Goal: Task Accomplishment & Management: Complete application form

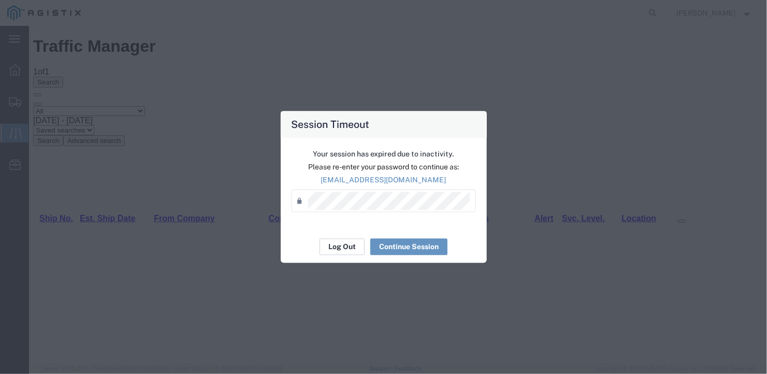
click at [341, 247] on button "Log Out" at bounding box center [342, 247] width 45 height 17
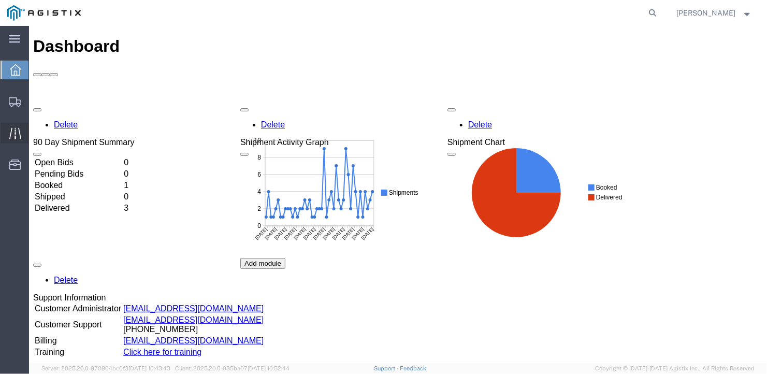
click at [36, 128] on span "Traffic" at bounding box center [31, 133] width 7 height 21
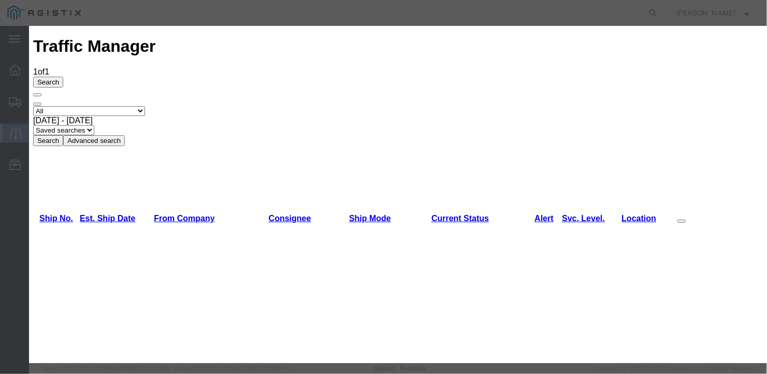
type input "[DATE]"
type input "10:00 AM"
select select "DELIVRED"
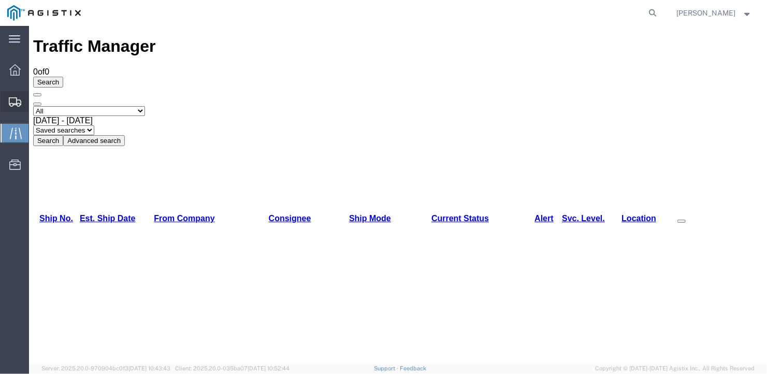
click at [0, 0] on span "Create Shipment" at bounding box center [0, 0] width 0 height 0
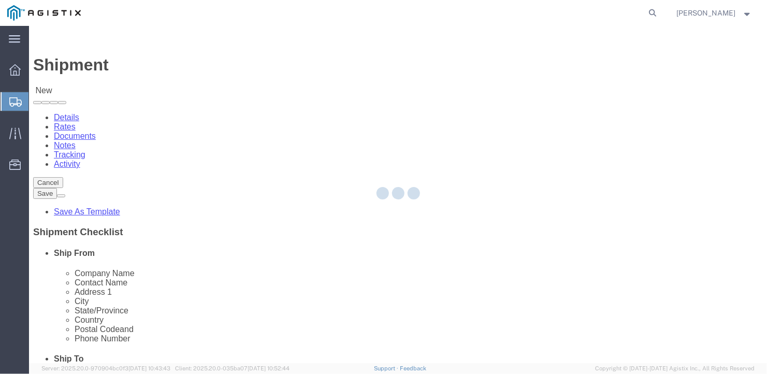
select select
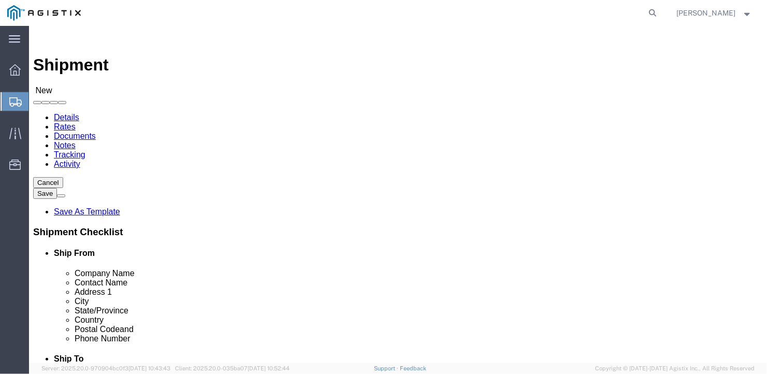
click select "Select General Dynamics Bath Iron Works"
select select "8114"
click select "Select General Dynamics Bath Iron Works"
select select
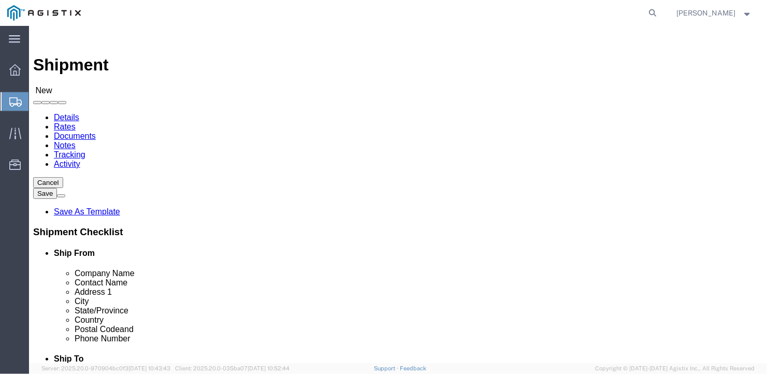
click input "text"
type input "[PERSON_NAME]"
click input "text"
type input "[PERSON_NAME]"
click input "text"
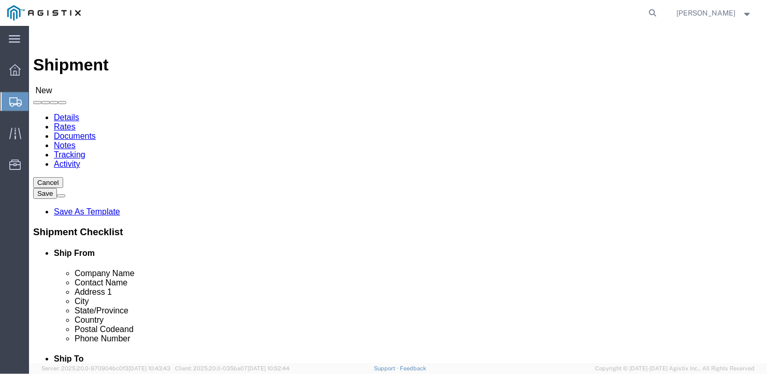
type input "[STREET_ADDRESS]"
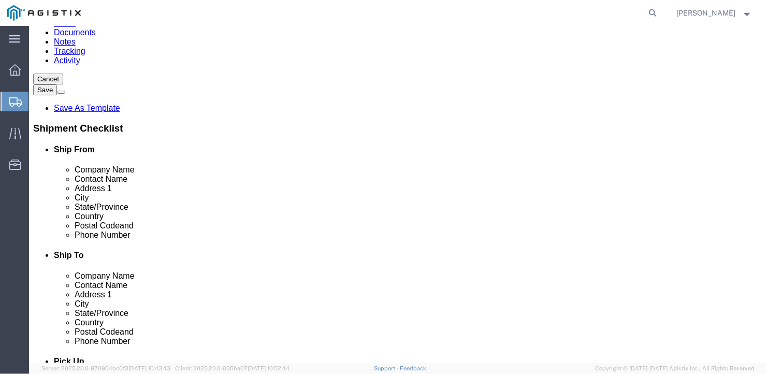
scroll to position [155, 0]
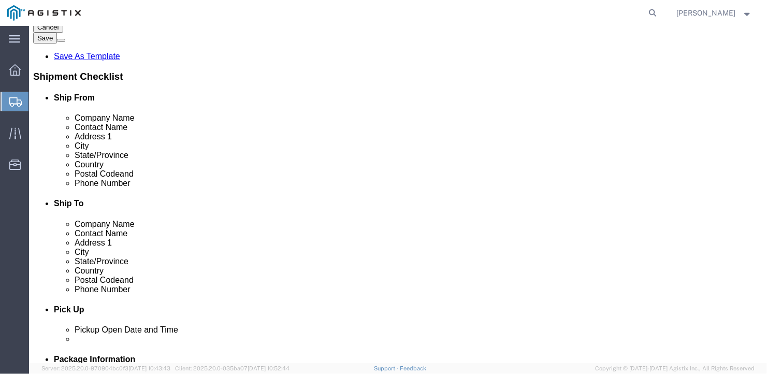
click input "text"
type input "46304"
click input "text"
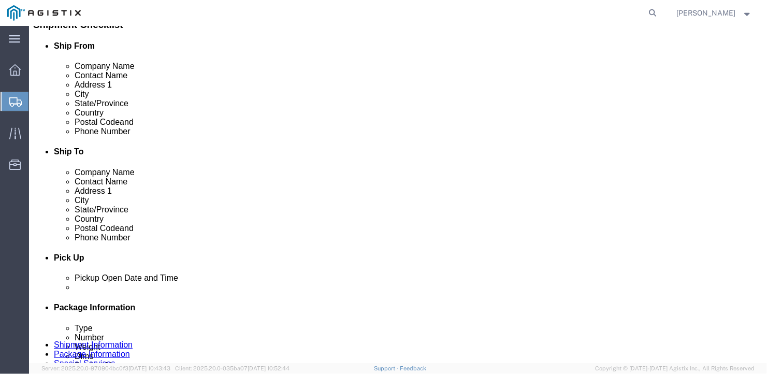
type input "[PHONE_NUMBER]"
click input "text"
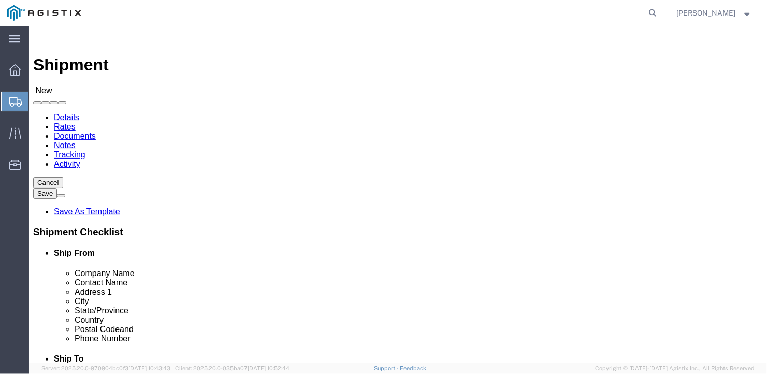
type input "[GEOGRAPHIC_DATA]"
click select "Select Bath - 50 YARD REC [US_STATE][GEOGRAPHIC_DATA] - 700 [US_STATE][GEOGRAPH…"
select select "15691"
click select "Select Bath - 50 YARD REC [US_STATE][GEOGRAPHIC_DATA] - 700 [US_STATE][GEOGRAPH…"
click input "text"
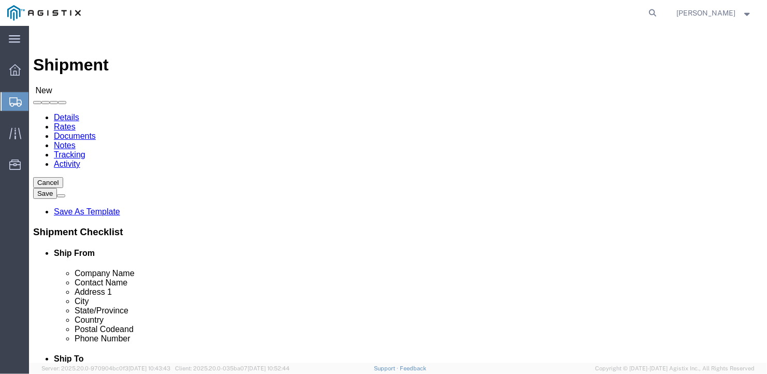
type input "American Steel"
type input "[PERSON_NAME]"
type input "[STREET_ADDRESS][PERSON_NAME]"
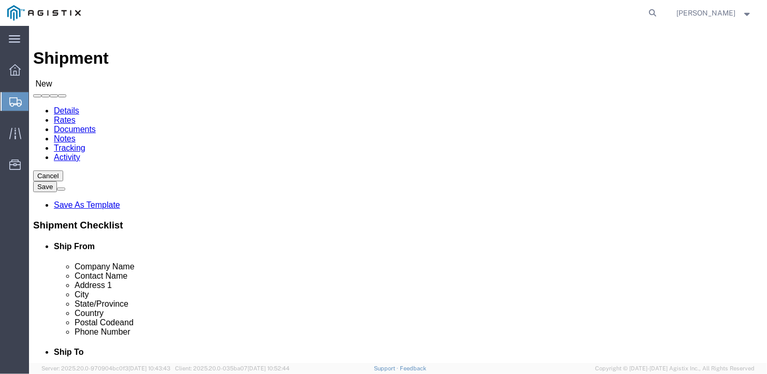
scroll to position [188, 0]
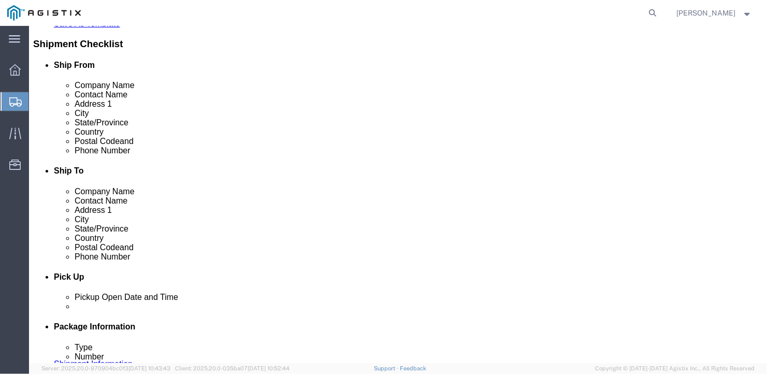
type input "[GEOGRAPHIC_DATA]"
type input "m"
type input "ma"
type input "mai"
type input "04530"
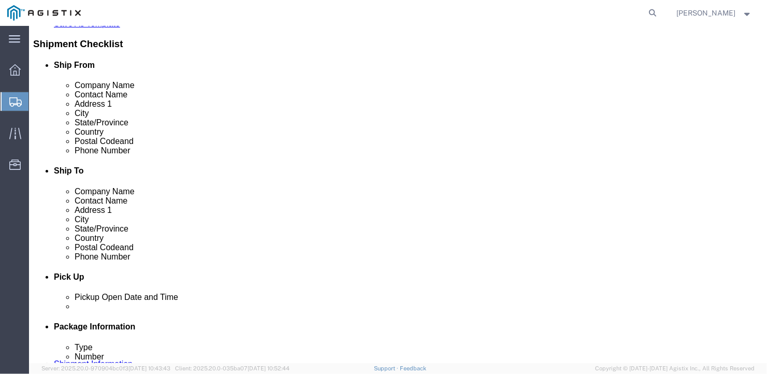
click input "text"
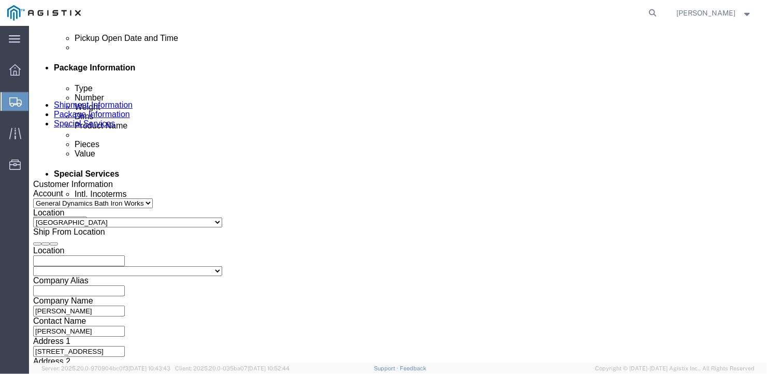
scroll to position [719, 0]
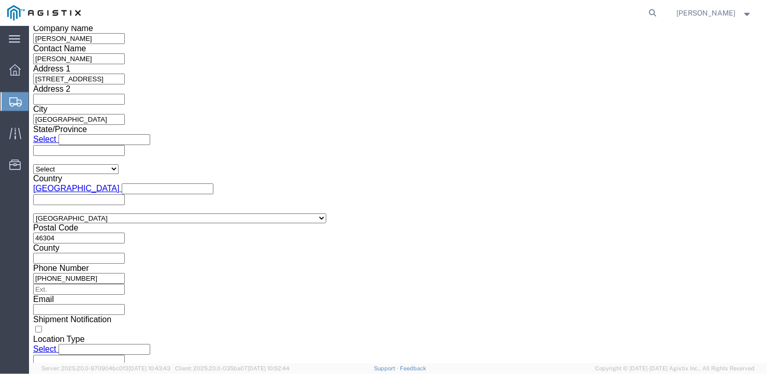
type input "[PHONE_NUMBER]"
click select "Select Air Less than Truckload Multi-Leg Ocean Freight Rail Small Parcel Truckl…"
select select "TL"
click select "Select Air Less than Truckload Multi-Leg Ocean Freight Rail Small Parcel Truckl…"
click select "Select 1-Ton (PSS) 10 Wheel 10 Yard Dump Truck 20 Yard Dump Truck Bobtail Botto…"
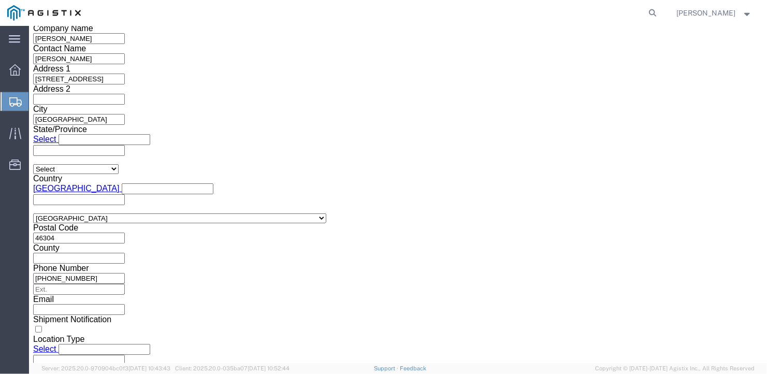
select select "FLBD"
click select "Select 1-Ton (PSS) 10 Wheel 10 Yard Dump Truck 20 Yard Dump Truck Bobtail Botto…"
click select "Select 35 Feet 20 Feet 28 Feet 53 Feet 40 Feet 48 Feet"
select select "53FT"
click select "Select 35 Feet 20 Feet 28 Feet 53 Feet 40 Feet 48 Feet"
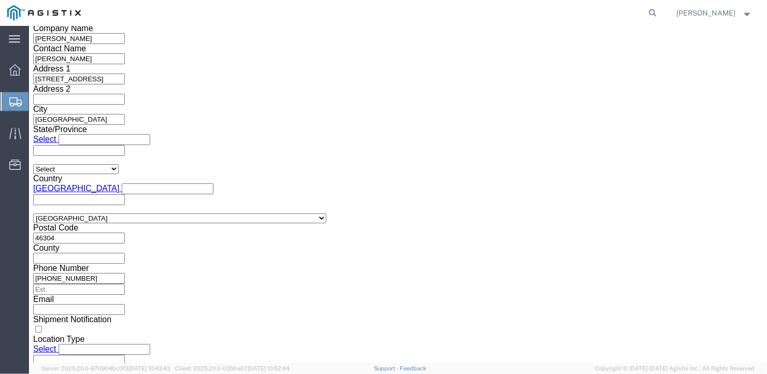
click button "Continue"
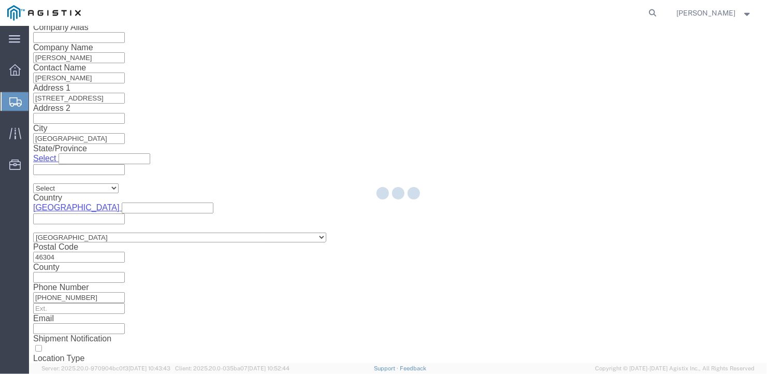
scroll to position [12, 0]
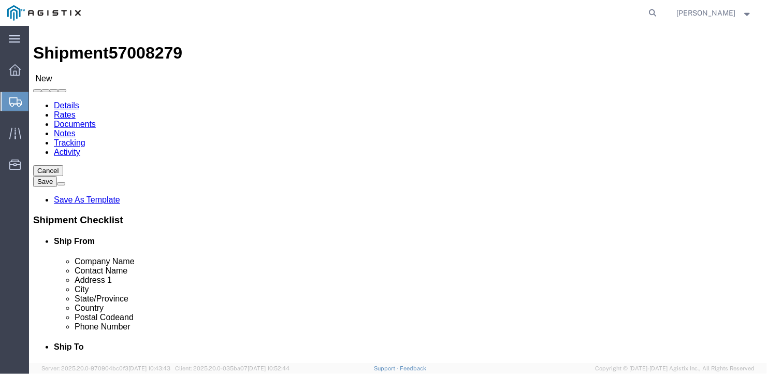
click select "Select Bale(s) Basket(s) Bolt(s) Bottle(s) Buckets Bulk Bundle(s) Can(s) Cardbo…"
select select "BULK"
click select "Select Bale(s) Basket(s) Bolt(s) Bottle(s) Buckets Bulk Bundle(s) Can(s) Cardbo…"
drag, startPoint x: 117, startPoint y: 204, endPoint x: 96, endPoint y: 218, distance: 25.3
click div "Package Type Select Bale(s) Basket(s) Bolt(s) Bottle(s) Buckets Bulk Bundle(s) …"
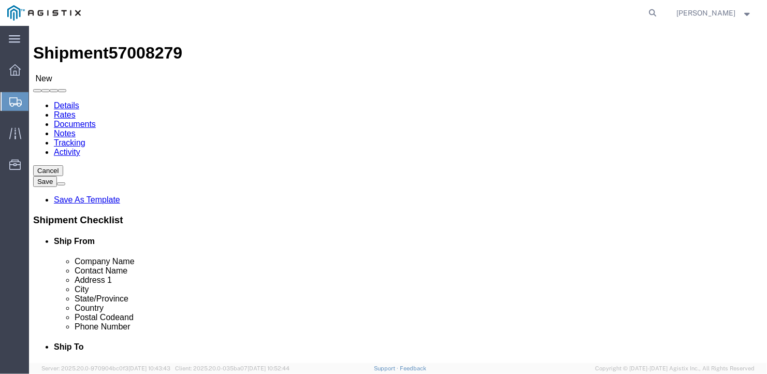
type input "6"
click input "text"
type input "582"
click input "text"
type input "126"
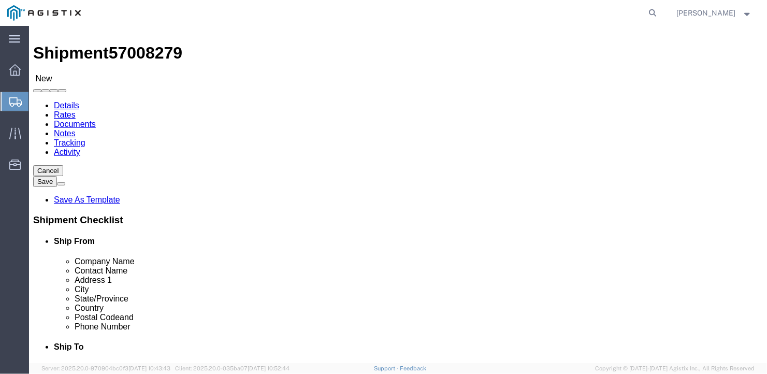
click input "text"
type input "12"
drag, startPoint x: 123, startPoint y: 245, endPoint x: 67, endPoint y: 243, distance: 56.0
click div "Weight Total weight of packages in pounds or kilograms 0.00 Select kgs lbs Ship…"
type input "42843"
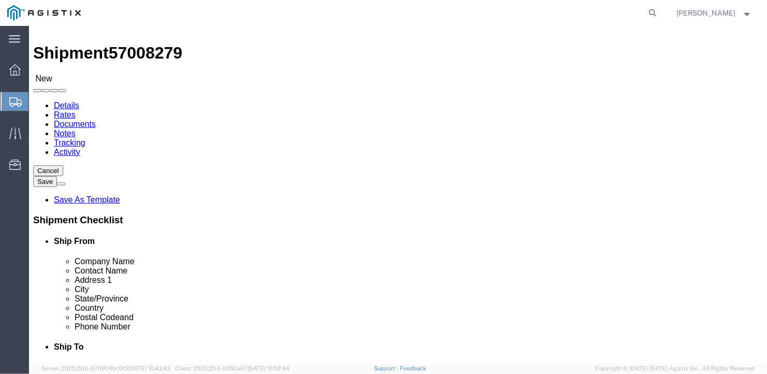
click div "6 x Bulk Package Type Select Bale(s) Basket(s) Bolt(s) Bottle(s) Buckets Bulk B…"
click link "Add Content"
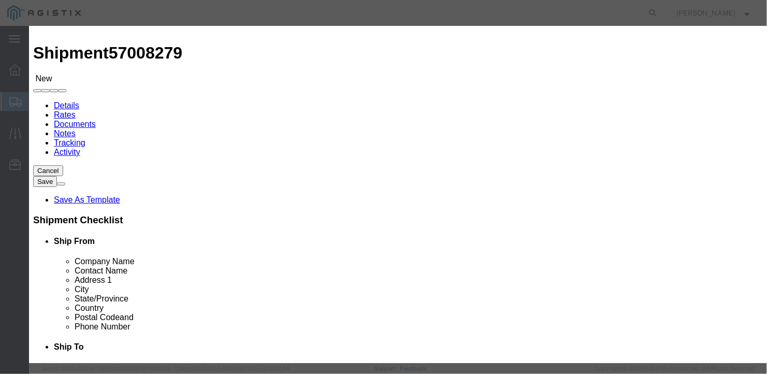
click input "text"
type input "wide steel"
drag, startPoint x: 218, startPoint y: 100, endPoint x: 190, endPoint y: 108, distance: 29.7
click div "Product Name wide steel Pieces 0 Select Bag Barrels 100Board Feet Bottle Box Bl…"
type input "6"
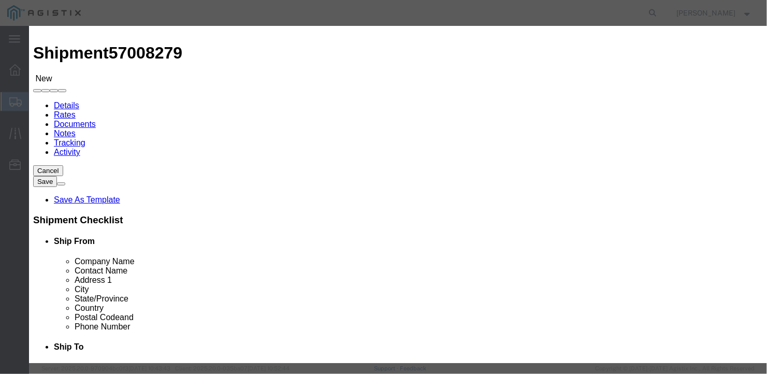
click input "text"
type input "1"
click button "Save & Close"
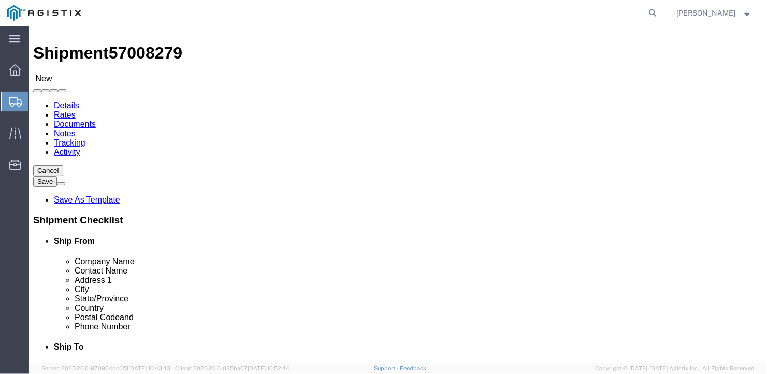
click button "Rate Shipment"
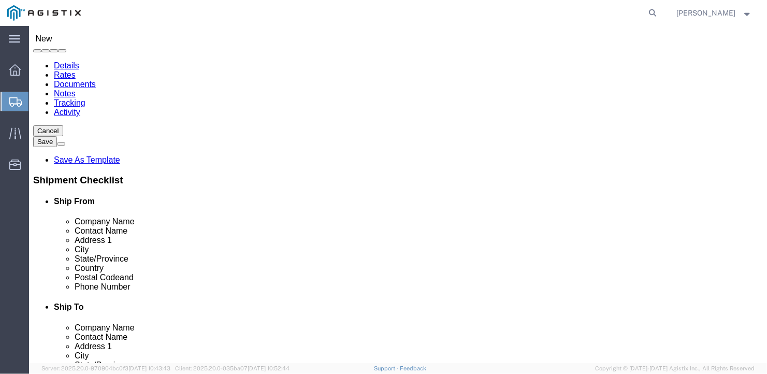
scroll to position [168, 0]
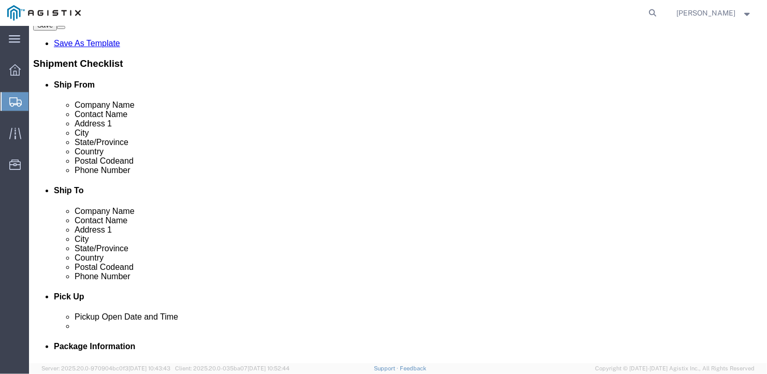
click button "Previous"
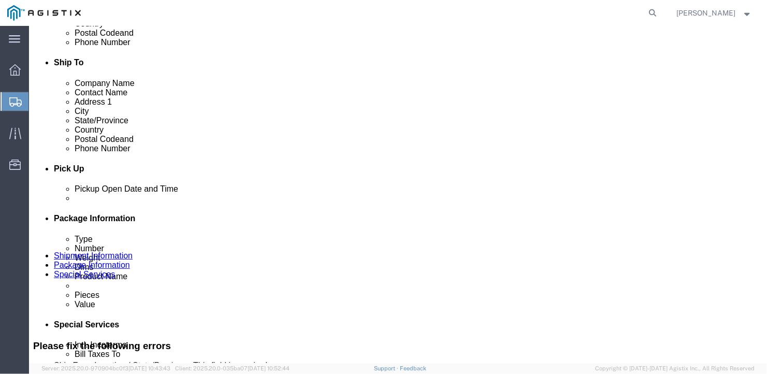
scroll to position [244, 0]
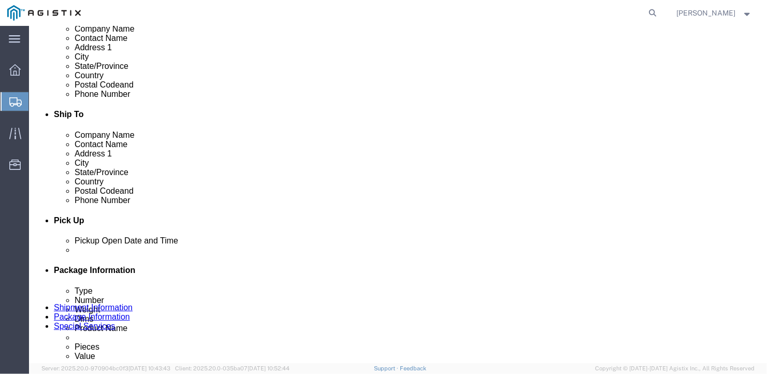
type input "indi"
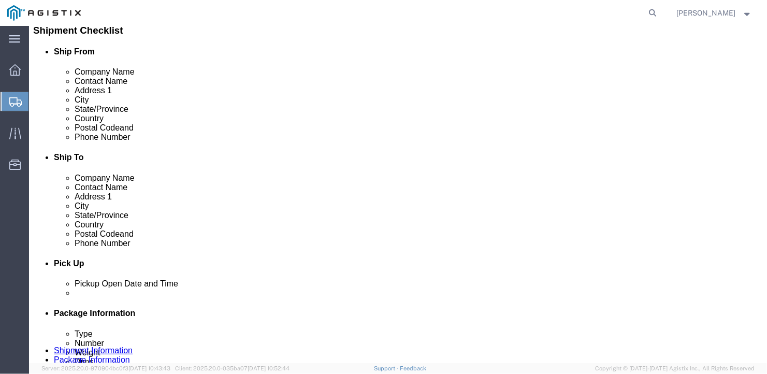
click button "Rate Shipment"
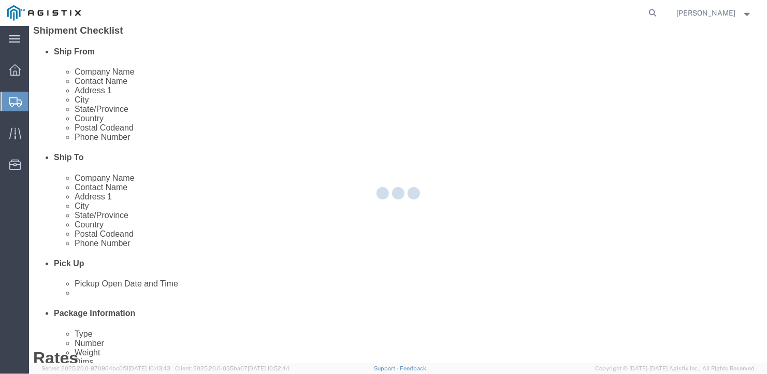
scroll to position [0, 0]
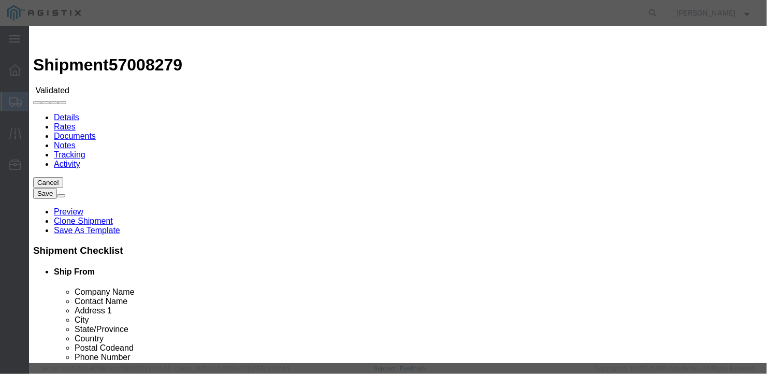
select select "6922"
select select "16774"
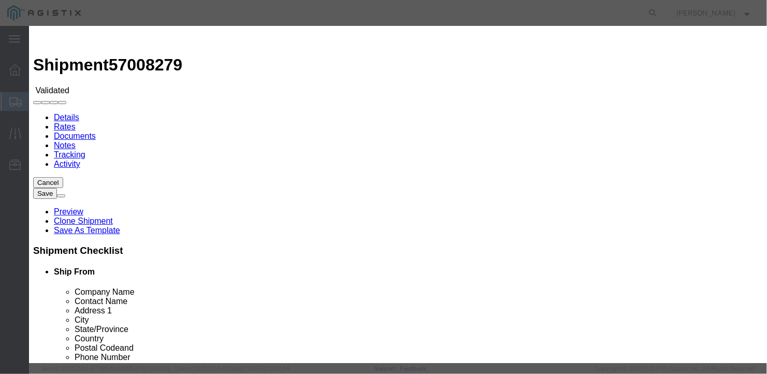
type input "5300"
type input "5,300.00"
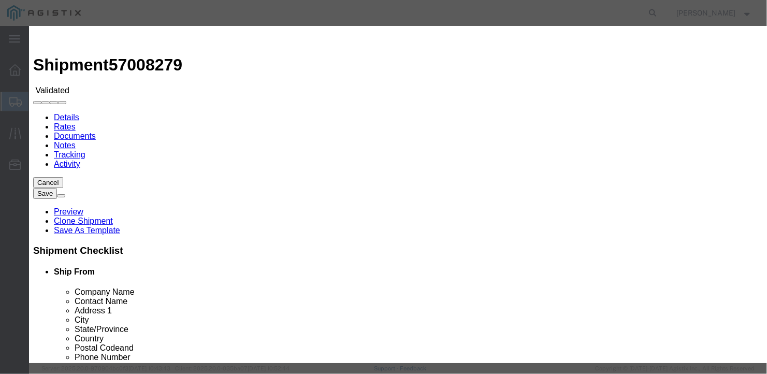
type input "b27255"
type input "[PERSON_NAME]"
type input "[PHONE_NUMBER]"
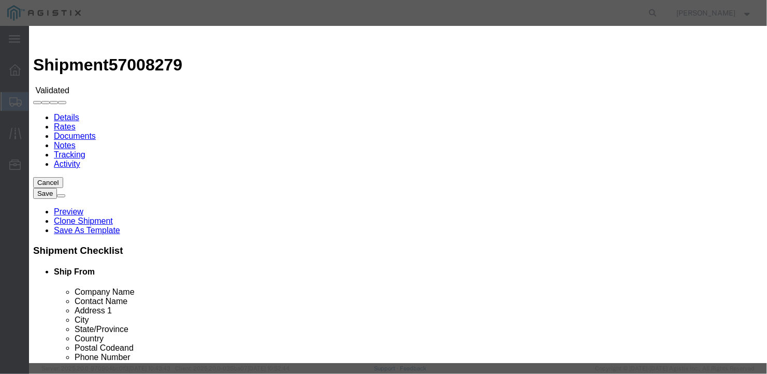
type input "[DATE]"
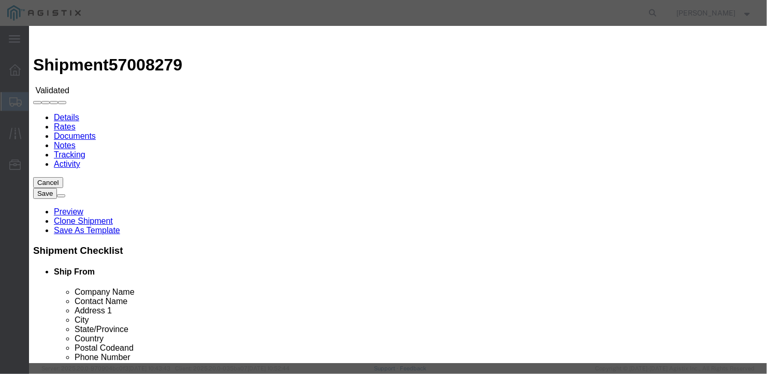
type input "[DATE]"
select select "1200"
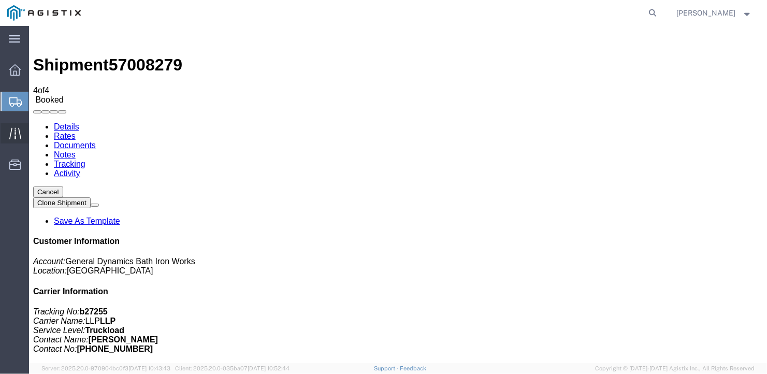
click at [8, 133] on div at bounding box center [15, 133] width 29 height 21
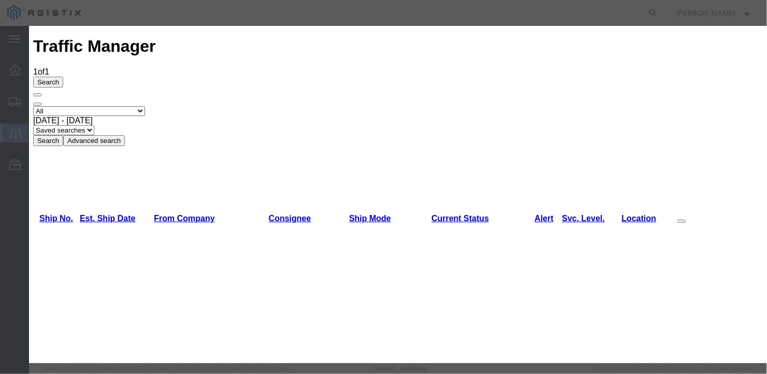
type input "[DATE]"
type input "10:00 AM"
select select "DELIVRED"
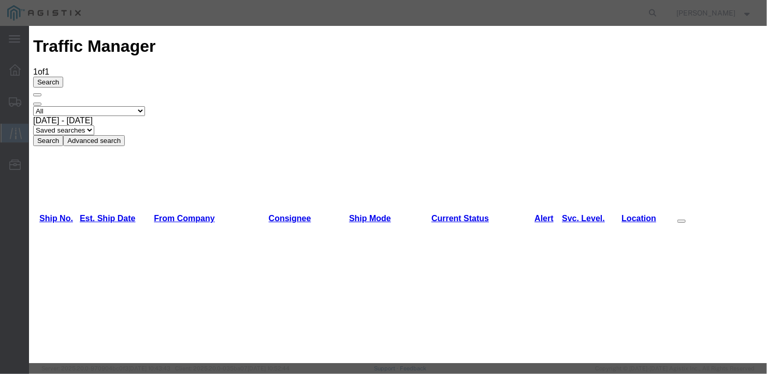
type input "[DATE]"
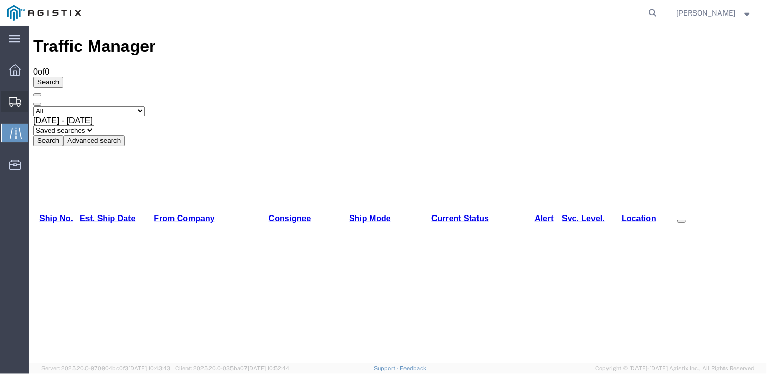
click at [0, 0] on span "Create Shipment" at bounding box center [0, 0] width 0 height 0
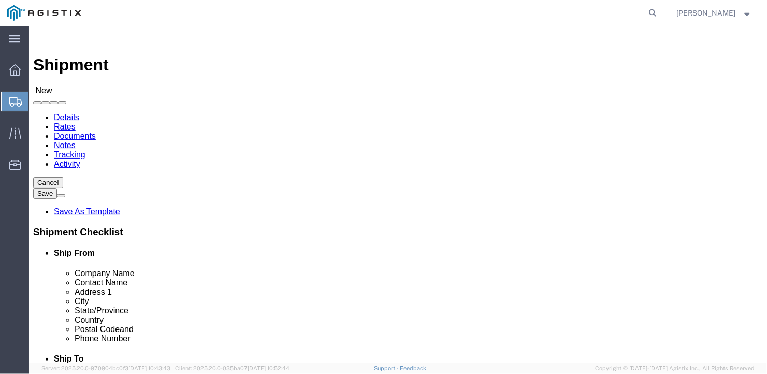
click select "Select General Dynamics Bath Iron Works"
select select "8114"
click select "Select General Dynamics Bath Iron Works"
select select
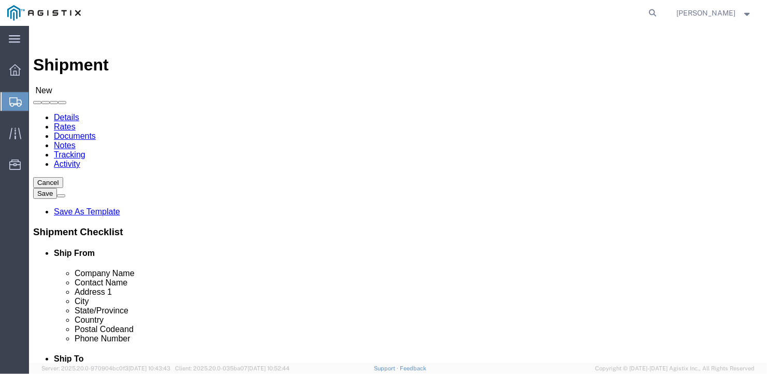
scroll to position [52, 0]
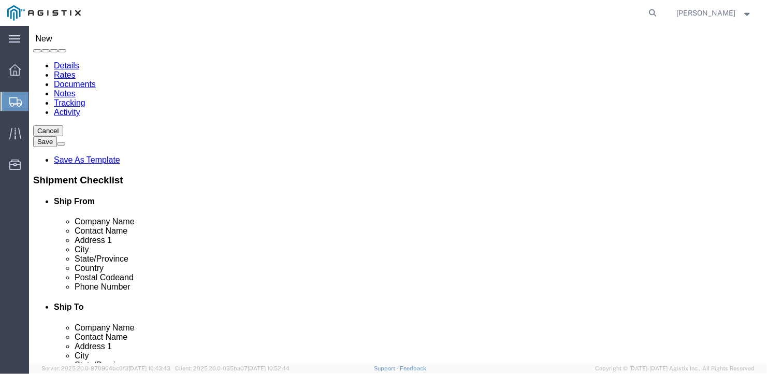
click input "text"
type input "[PERSON_NAME]"
type input "q"
type input "[PERSON_NAME]"
type input "[STREET_ADDRESS]"
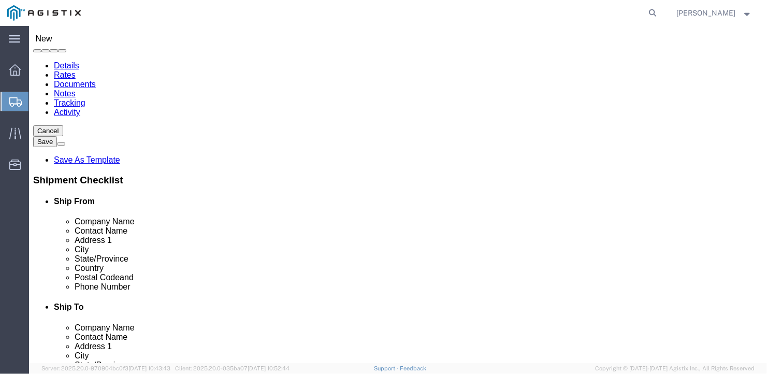
click input "text"
type input "[GEOGRAPHIC_DATA]"
type input "I"
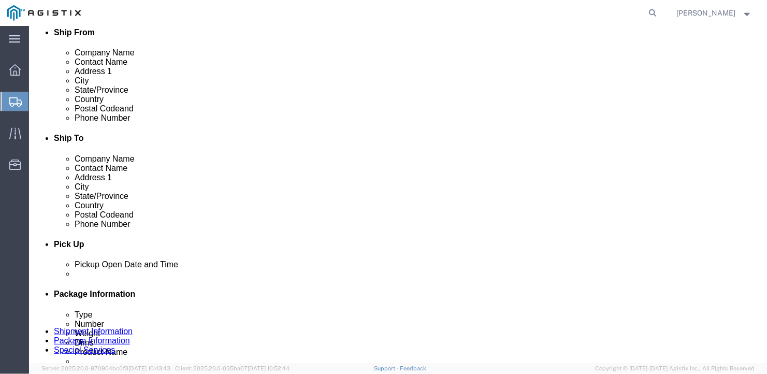
type input "[DEMOGRAPHIC_DATA]"
click input "text"
type input "46304"
click input "text"
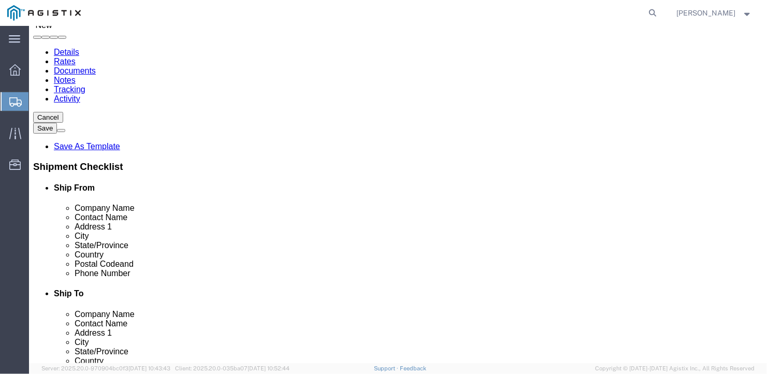
scroll to position [13, 0]
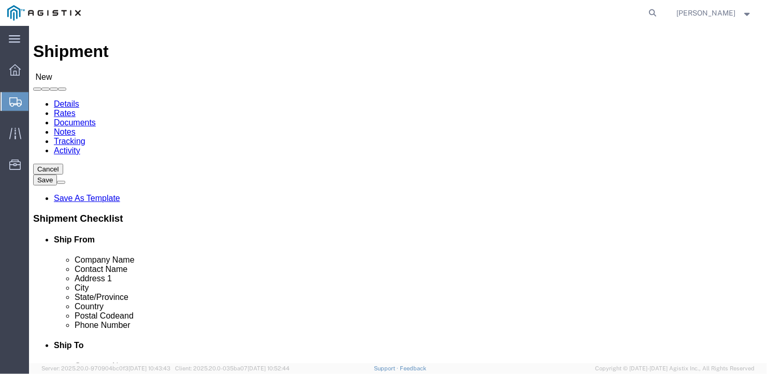
type input "[PHONE_NUMBER]"
click select "Select Bath - 50 YARD REC [US_STATE][GEOGRAPHIC_DATA] - 700 [US_STATE][GEOGRAPH…"
select select "15691"
click select "Select Bath - 50 YARD REC [US_STATE][GEOGRAPHIC_DATA] - 700 [US_STATE][GEOGRAPH…"
click input "text"
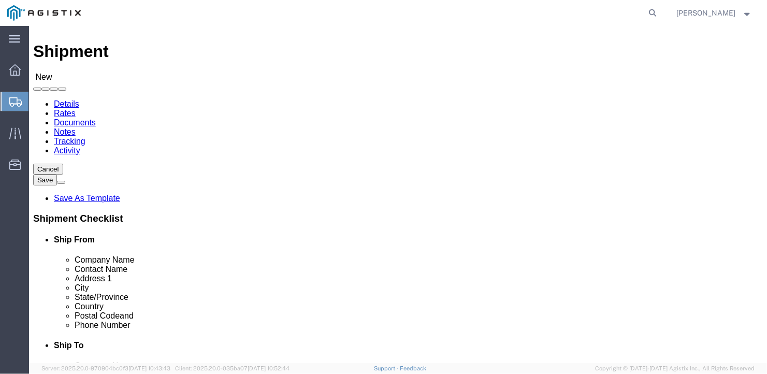
type input "American Steel"
type input "[PERSON_NAME]"
type input "[STREET_ADDRESS][PERSON_NAME]"
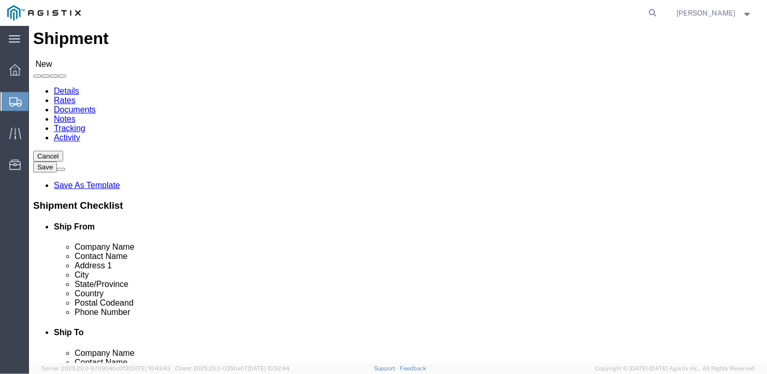
type input "[GEOGRAPHIC_DATA]"
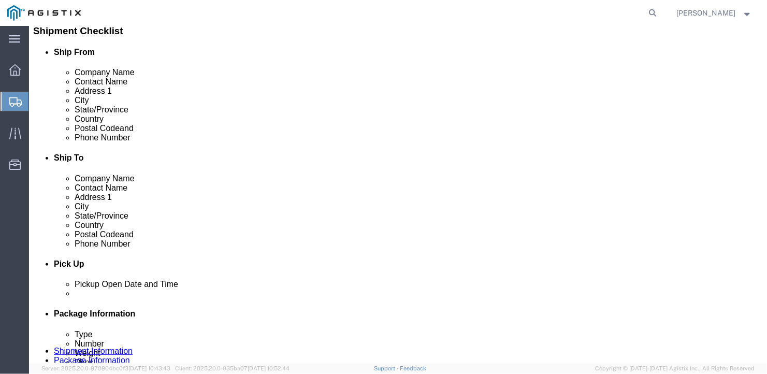
type input "[US_STATE]"
click input "Postal Code"
type input "04530"
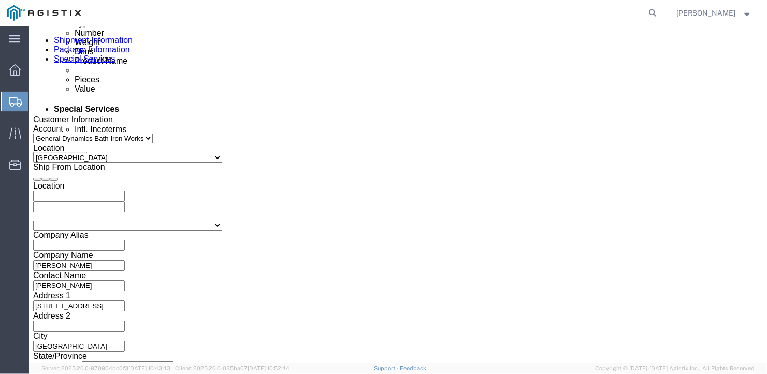
scroll to position [667, 0]
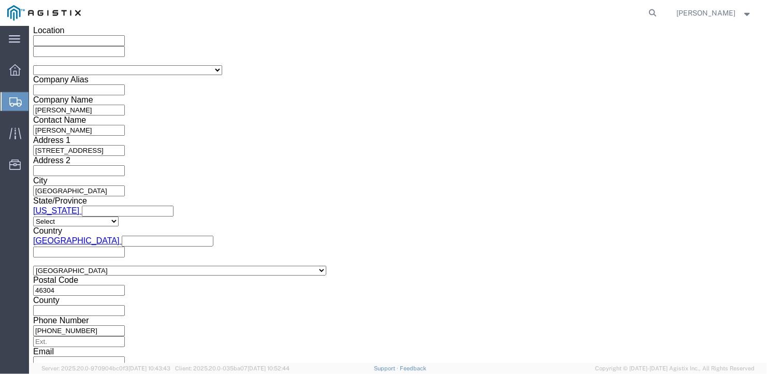
type input "[PHONE_NUMBER]"
click select "Select Air Less than Truckload Multi-Leg Ocean Freight Rail Small Parcel Truckl…"
select select "TL"
click select "Select Air Less than Truckload Multi-Leg Ocean Freight Rail Small Parcel Truckl…"
click select "Select 1-Ton (PSS) 10 Wheel 10 Yard Dump Truck 20 Yard Dump Truck Bobtail Botto…"
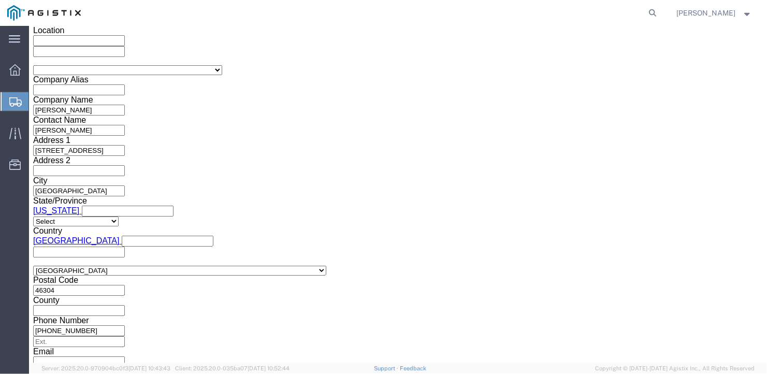
select select "FLBD"
click select "Select 1-Ton (PSS) 10 Wheel 10 Yard Dump Truck 20 Yard Dump Truck Bobtail Botto…"
click select "Select 35 Feet 20 Feet 28 Feet 53 Feet 40 Feet 48 Feet"
select select "53FT"
click select "Select 35 Feet 20 Feet 28 Feet 53 Feet 40 Feet 48 Feet"
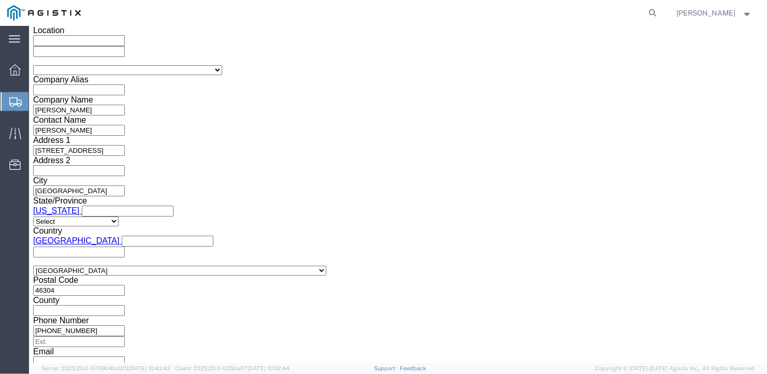
scroll to position [719, 0]
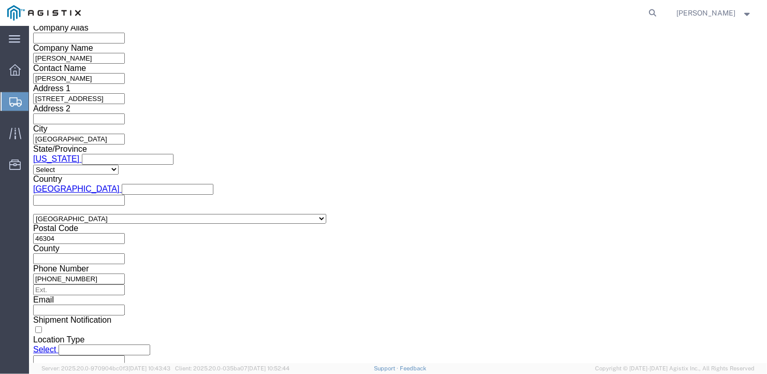
click button "Continue"
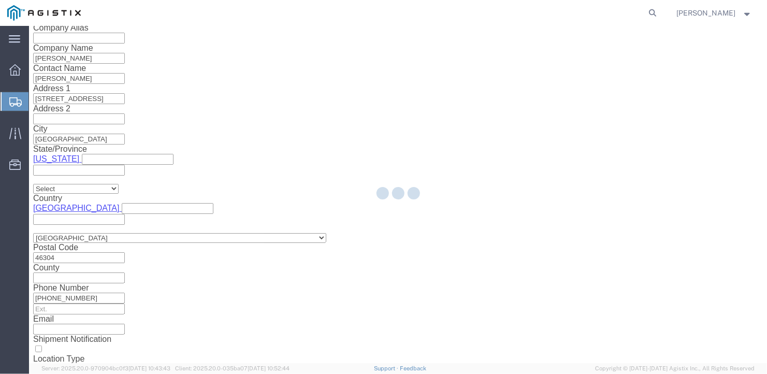
scroll to position [12, 0]
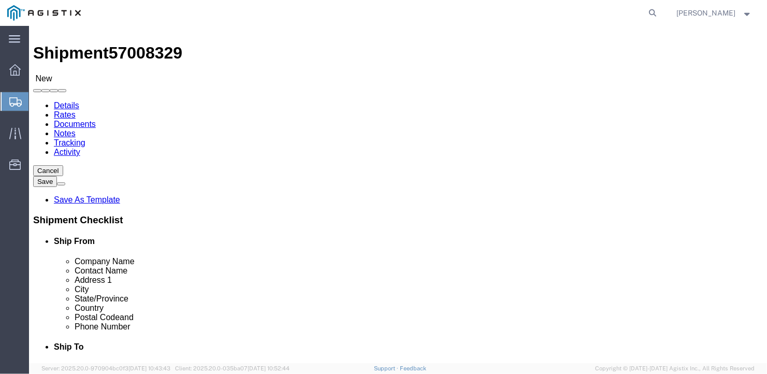
click select "Select Bale(s) Basket(s) Bolt(s) Bottle(s) Buckets Bulk Bundle(s) Can(s) Cardbo…"
select select "BULK"
click select "Select Bale(s) Basket(s) Bolt(s) Bottle(s) Buckets Bulk Bundle(s) Can(s) Cardbo…"
click input "text"
type input "582"
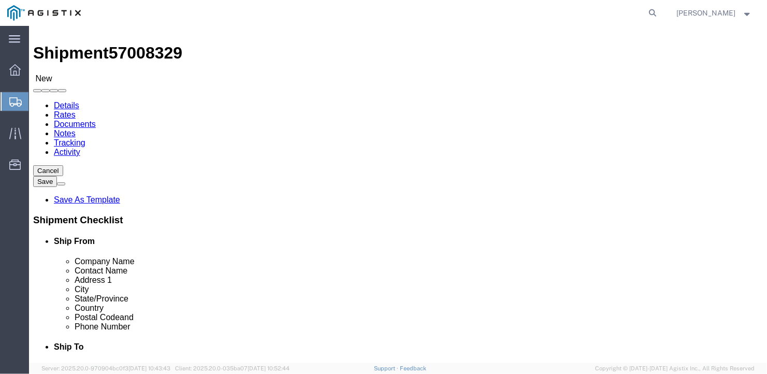
click input "text"
type input "126"
click input "text"
type input "12"
drag, startPoint x: 121, startPoint y: 243, endPoint x: 97, endPoint y: 240, distance: 23.5
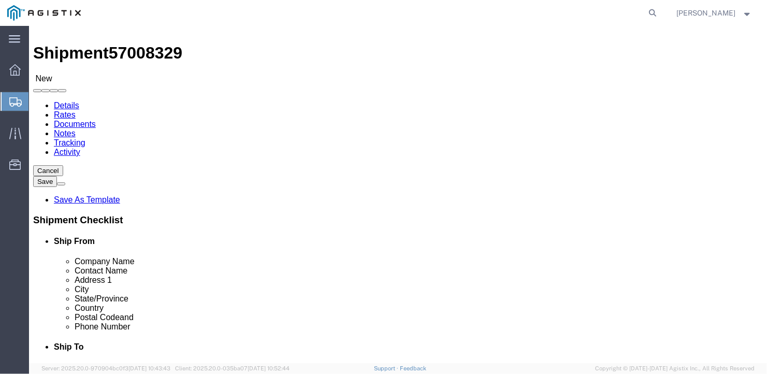
click div "0.00 Select kgs lbs"
type input "35065"
click link "Add Content"
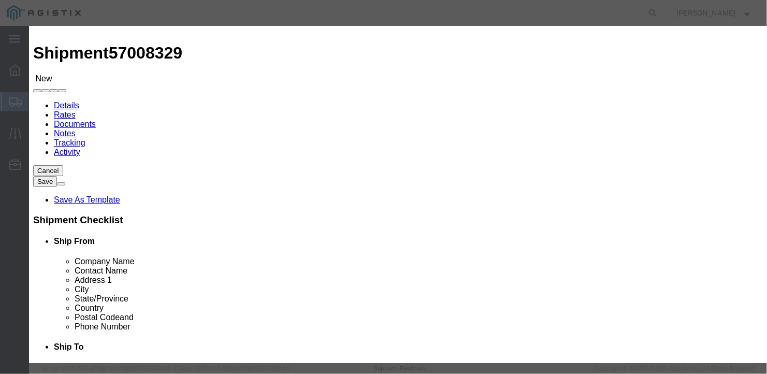
scroll to position [0, 0]
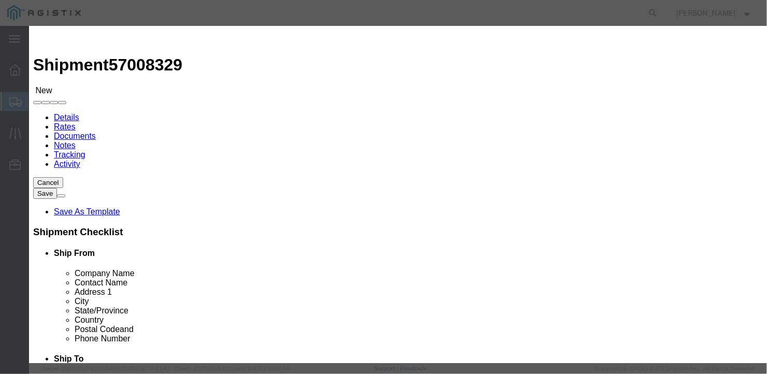
click input "text"
type input "wide steel"
type input "1"
drag, startPoint x: 206, startPoint y: 96, endPoint x: 190, endPoint y: 97, distance: 16.6
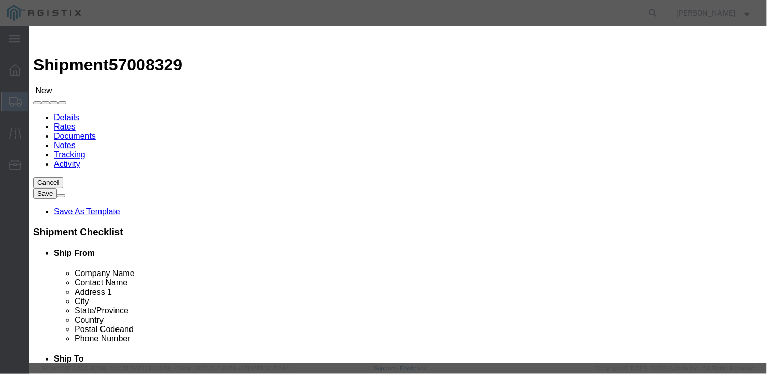
scroll to position [0, 0]
drag, startPoint x: 205, startPoint y: 99, endPoint x: 183, endPoint y: 98, distance: 22.3
click div "0"
type input "4"
click div "Save & Add Another Save & Close Close"
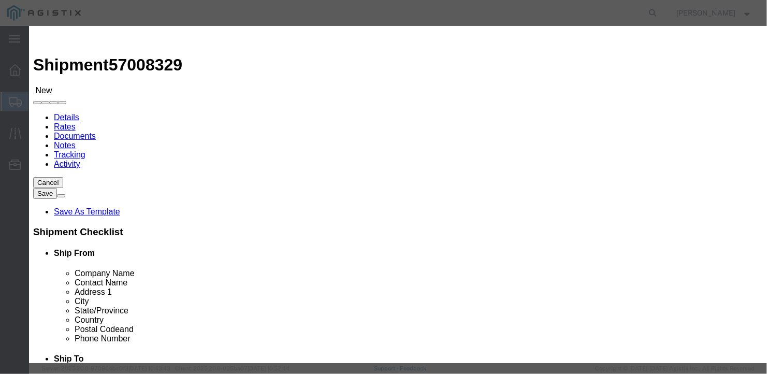
drag, startPoint x: 185, startPoint y: 118, endPoint x: 176, endPoint y: 122, distance: 10.5
click div "Total Value 4 Select ADP AED AFN ALL AMD AOA ARS ATS AUD AWG AZN BAM BBD BDT BG…"
type input "1"
click button "Save & Close"
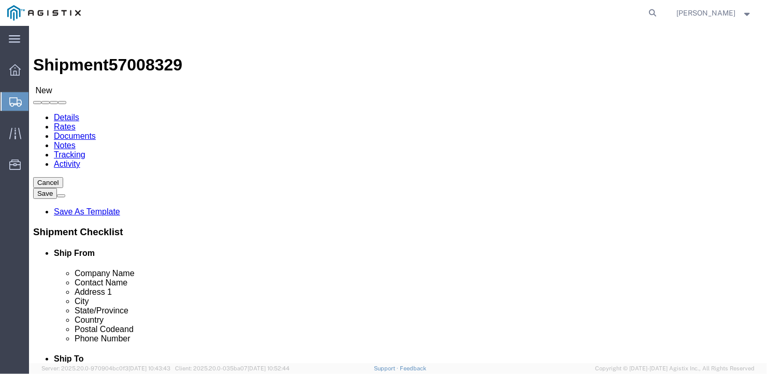
click button "Rate Shipment"
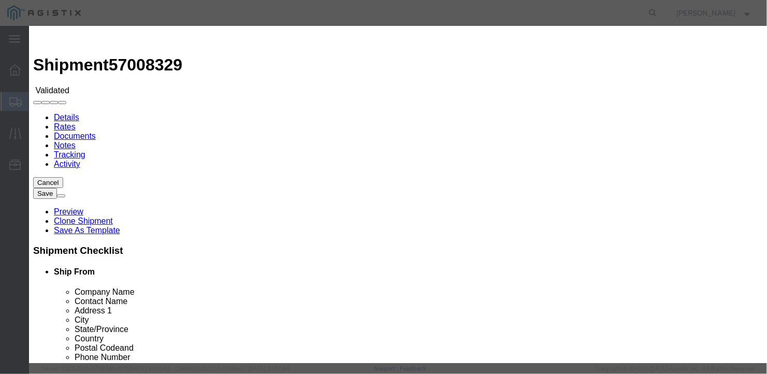
select select "6922"
drag, startPoint x: 390, startPoint y: 131, endPoint x: 386, endPoint y: 136, distance: 6.3
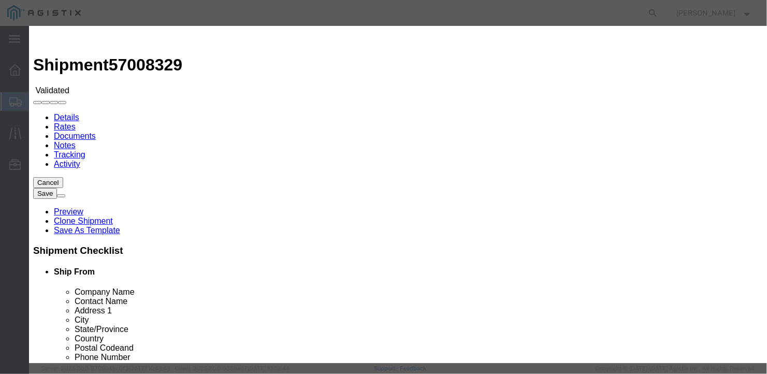
select select "16774"
type input "5300"
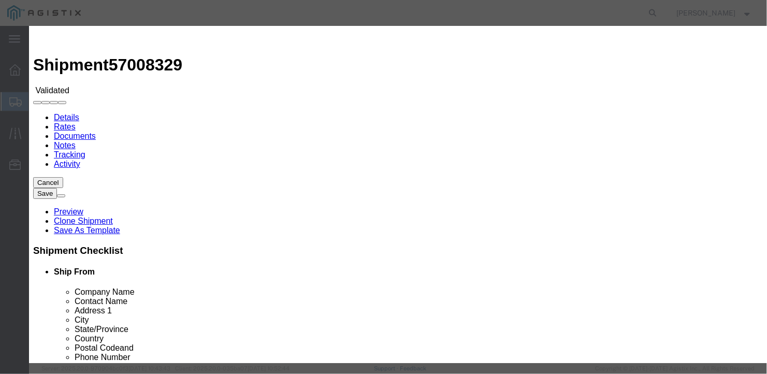
type input "5,300.00"
type input "b27254"
type input "[PERSON_NAME]"
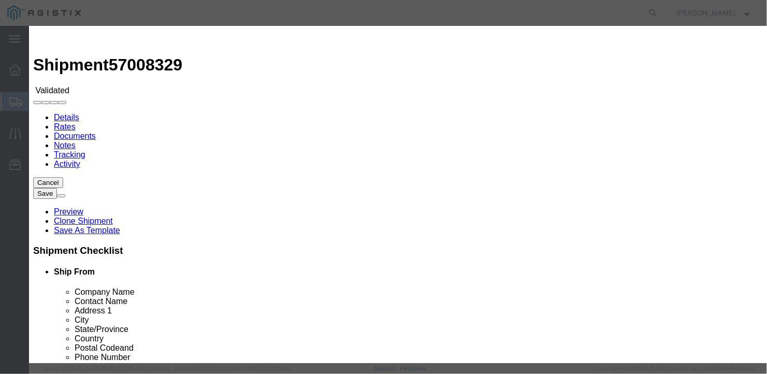
type input "[PHONE_NUMBER]"
type input "[DATE]"
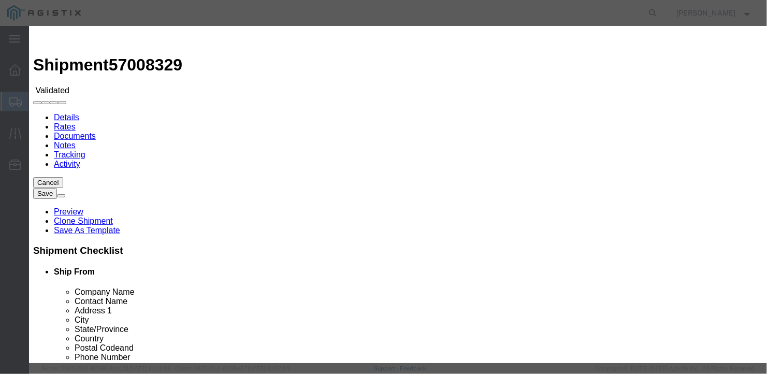
type input "[DATE]"
select select "1100"
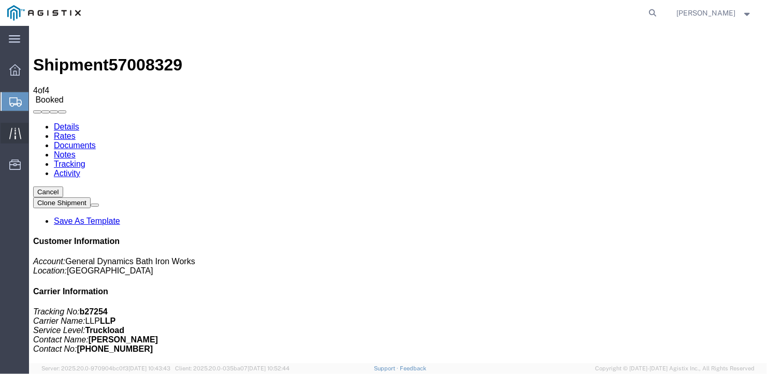
click at [36, 129] on span "Traffic" at bounding box center [31, 133] width 7 height 21
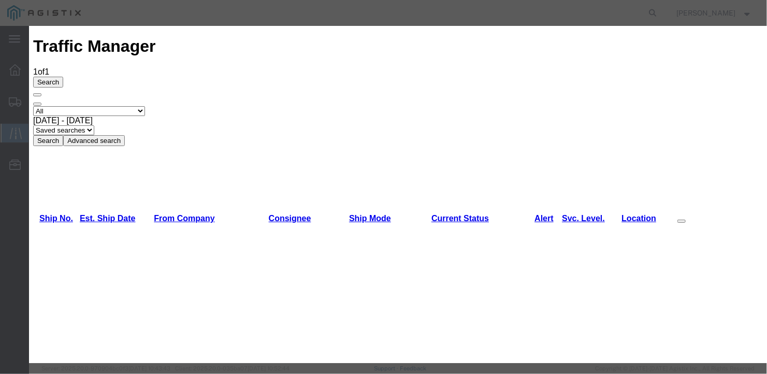
type input "[DATE]"
type input "10:00 AM"
select select "DELIVRED"
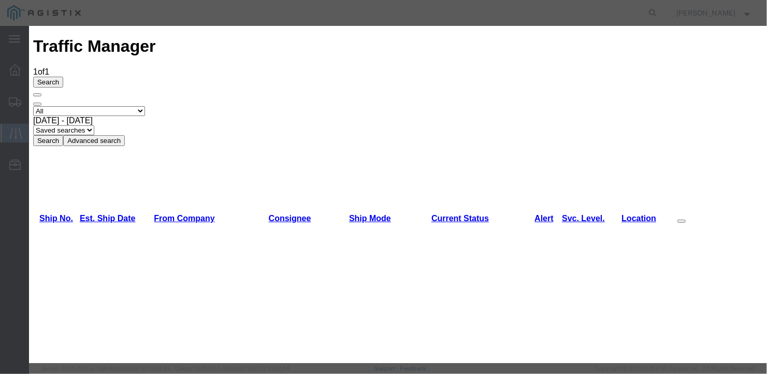
type input "[DATE]"
